Goal: Find specific page/section: Find specific page/section

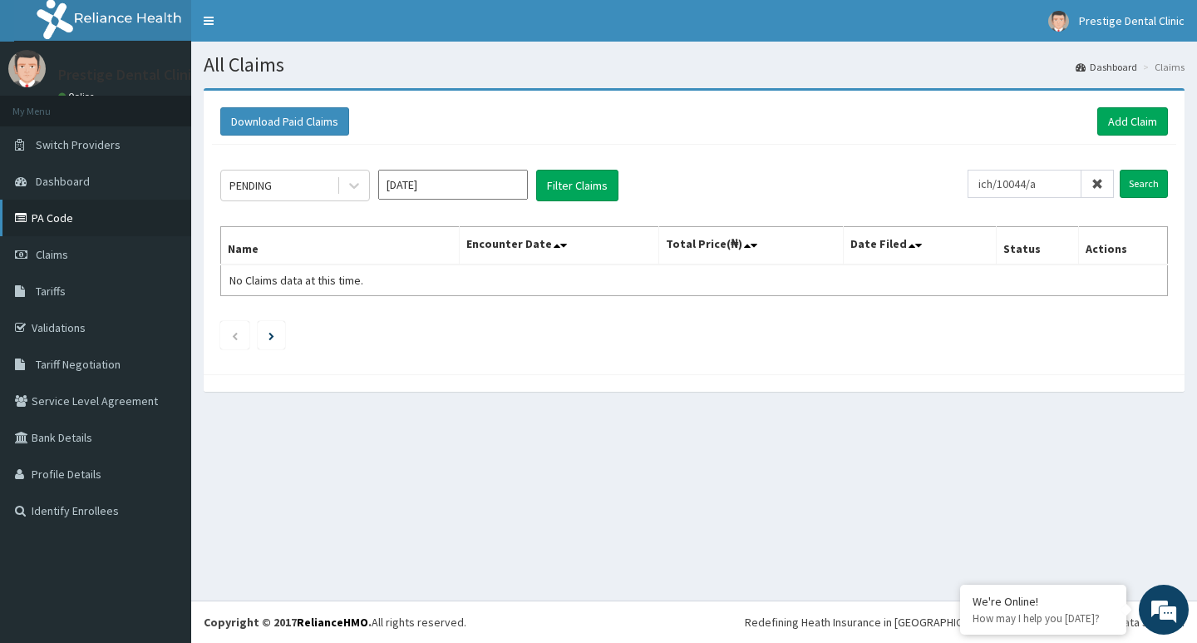
click at [89, 220] on link "PA Code" at bounding box center [95, 218] width 191 height 37
click at [60, 254] on span "Claims" at bounding box center [52, 254] width 32 height 15
click at [71, 227] on link "PA Code" at bounding box center [95, 218] width 191 height 37
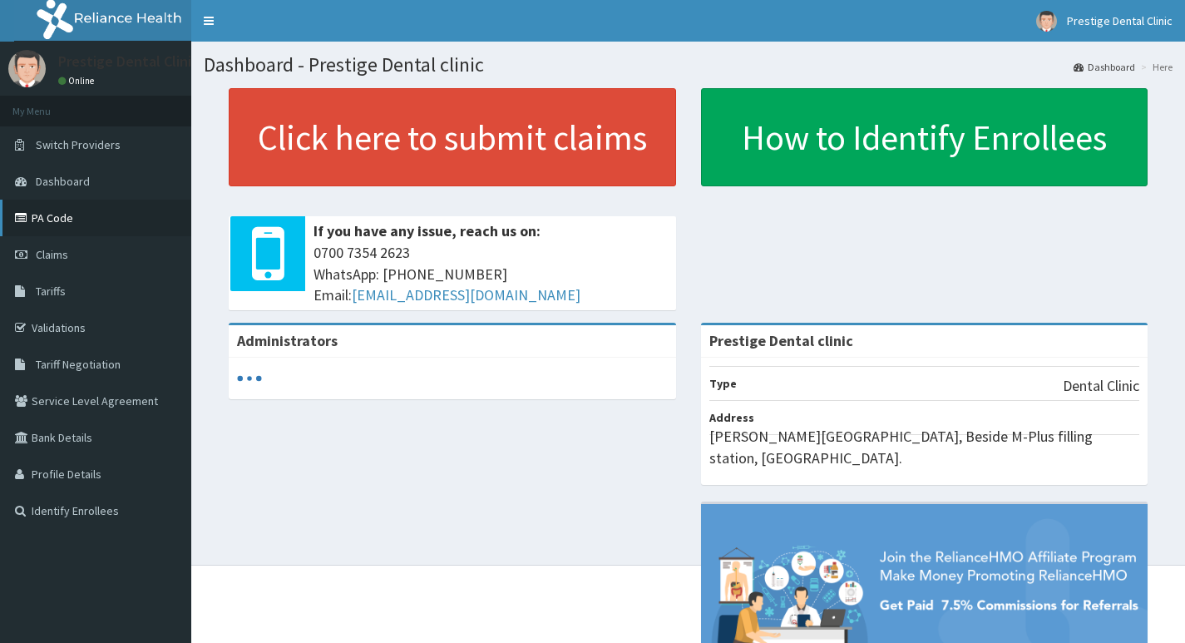
click at [52, 222] on link "PA Code" at bounding box center [95, 218] width 191 height 37
